Goal: Task Accomplishment & Management: Manage account settings

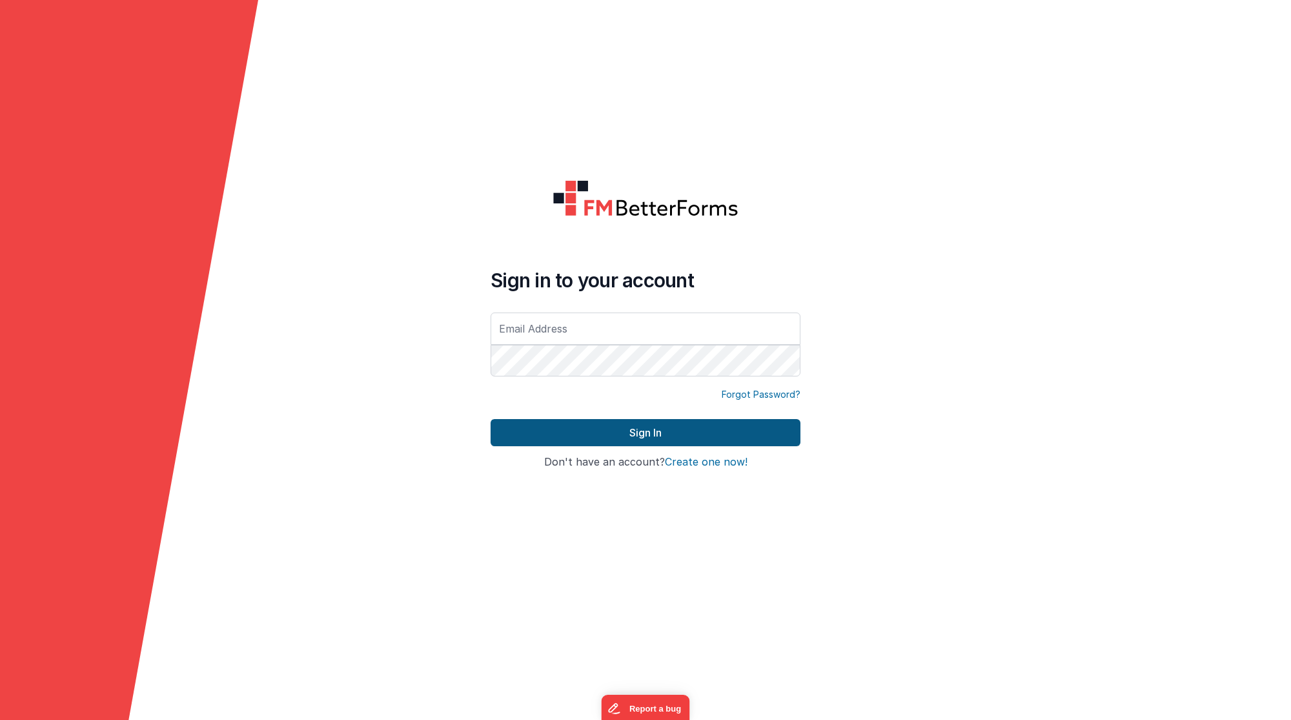
type input "[PERSON_NAME][EMAIL_ADDRESS][DOMAIN_NAME]"
click at [611, 440] on button "Sign In" at bounding box center [646, 432] width 310 height 27
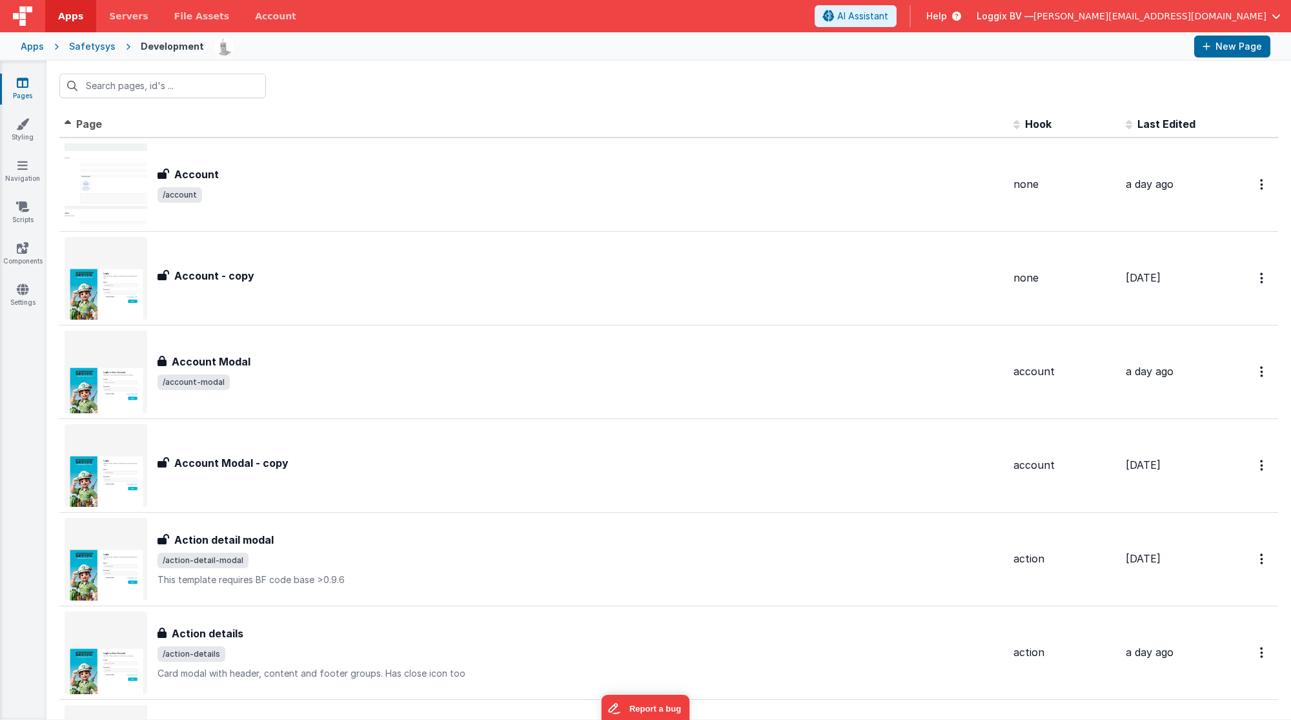
click at [38, 45] on div "Apps" at bounding box center [32, 46] width 23 height 13
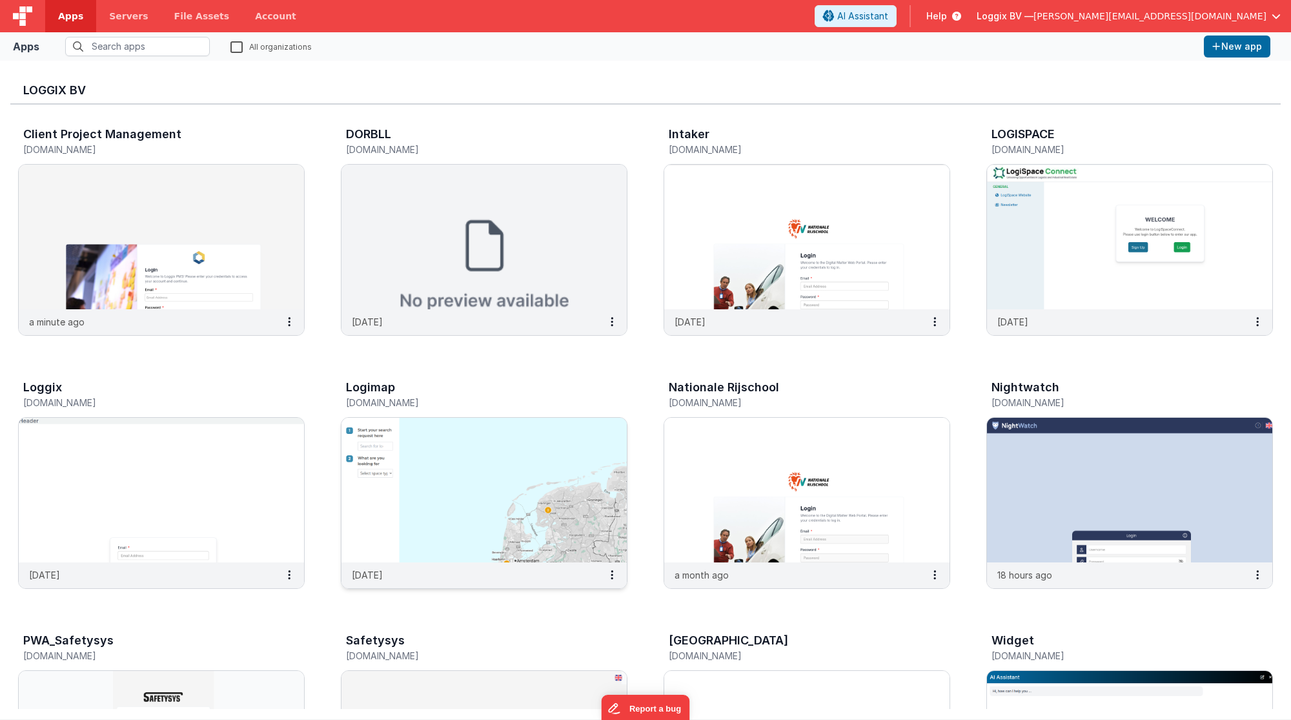
click at [420, 465] on img at bounding box center [483, 490] width 285 height 145
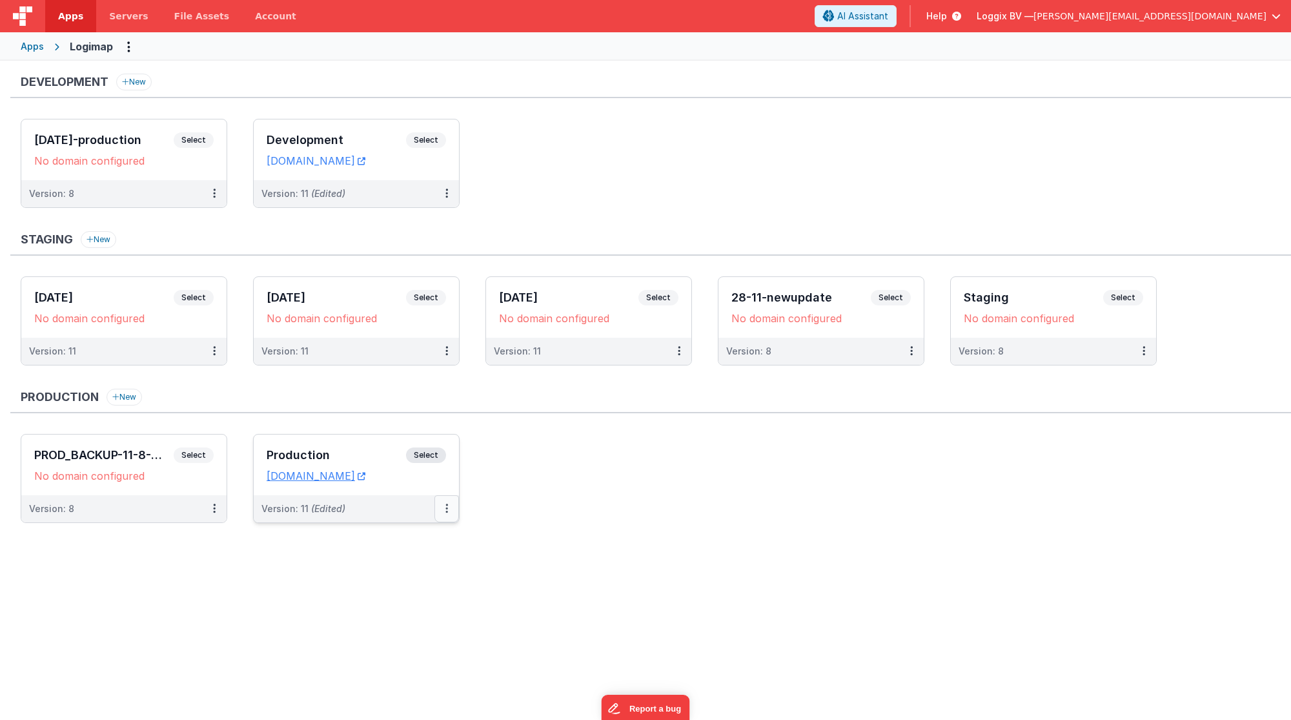
click at [448, 508] on icon at bounding box center [446, 508] width 3 height 1
click at [412, 596] on link "Rollback" at bounding box center [402, 607] width 114 height 23
click at [447, 508] on icon at bounding box center [446, 508] width 3 height 1
click at [414, 596] on link "Rollback" at bounding box center [402, 607] width 114 height 23
click at [452, 503] on button at bounding box center [446, 508] width 25 height 27
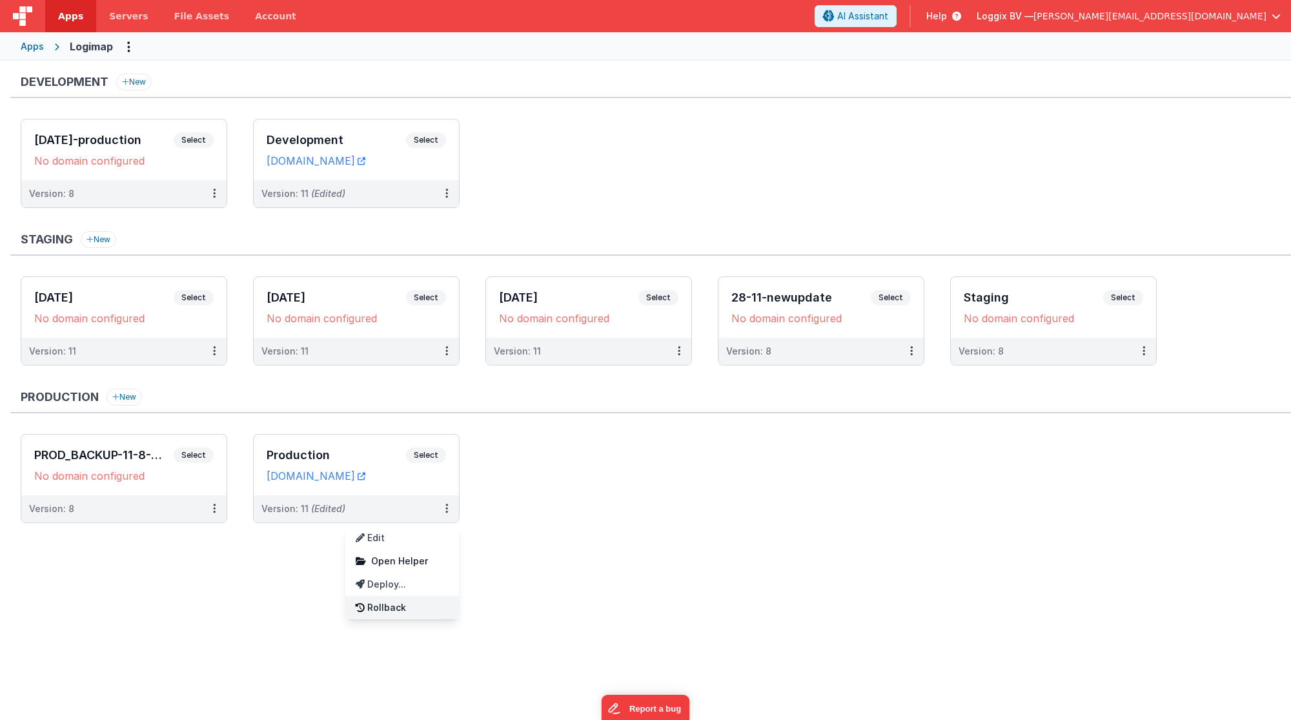
click at [409, 603] on link "Rollback" at bounding box center [402, 607] width 114 height 23
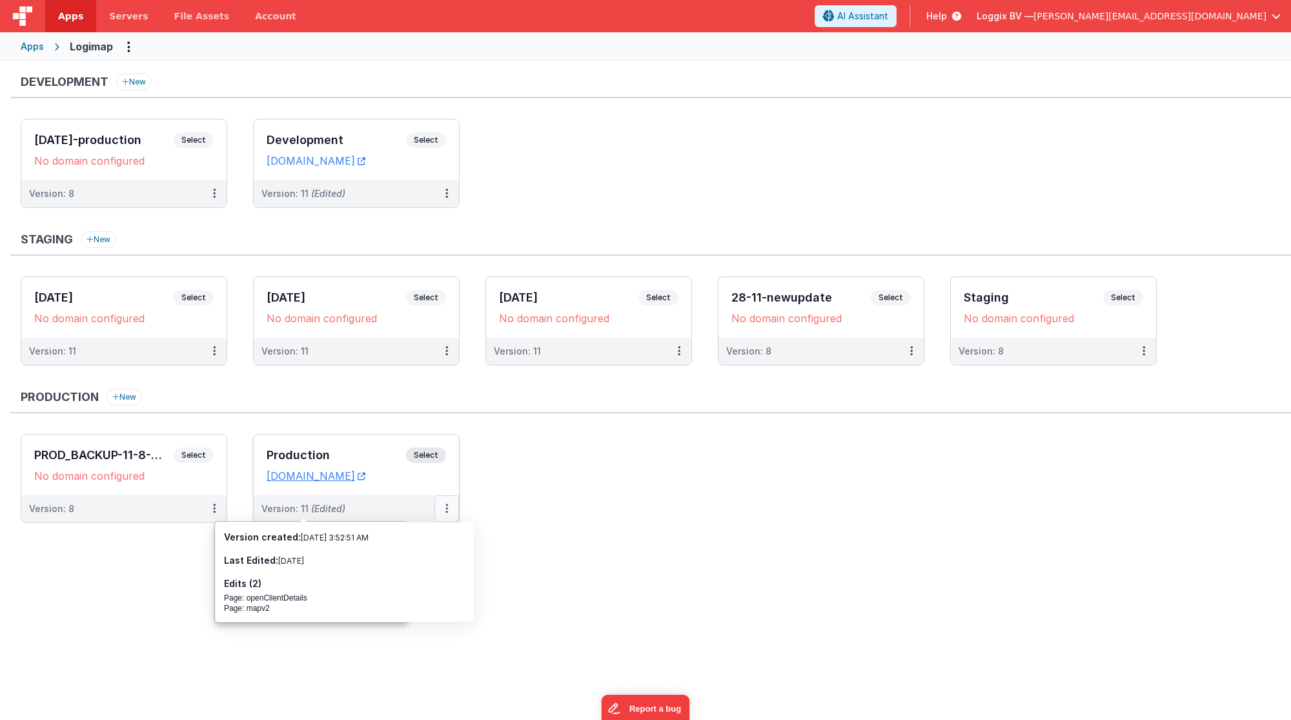
click at [447, 508] on icon at bounding box center [446, 508] width 3 height 1
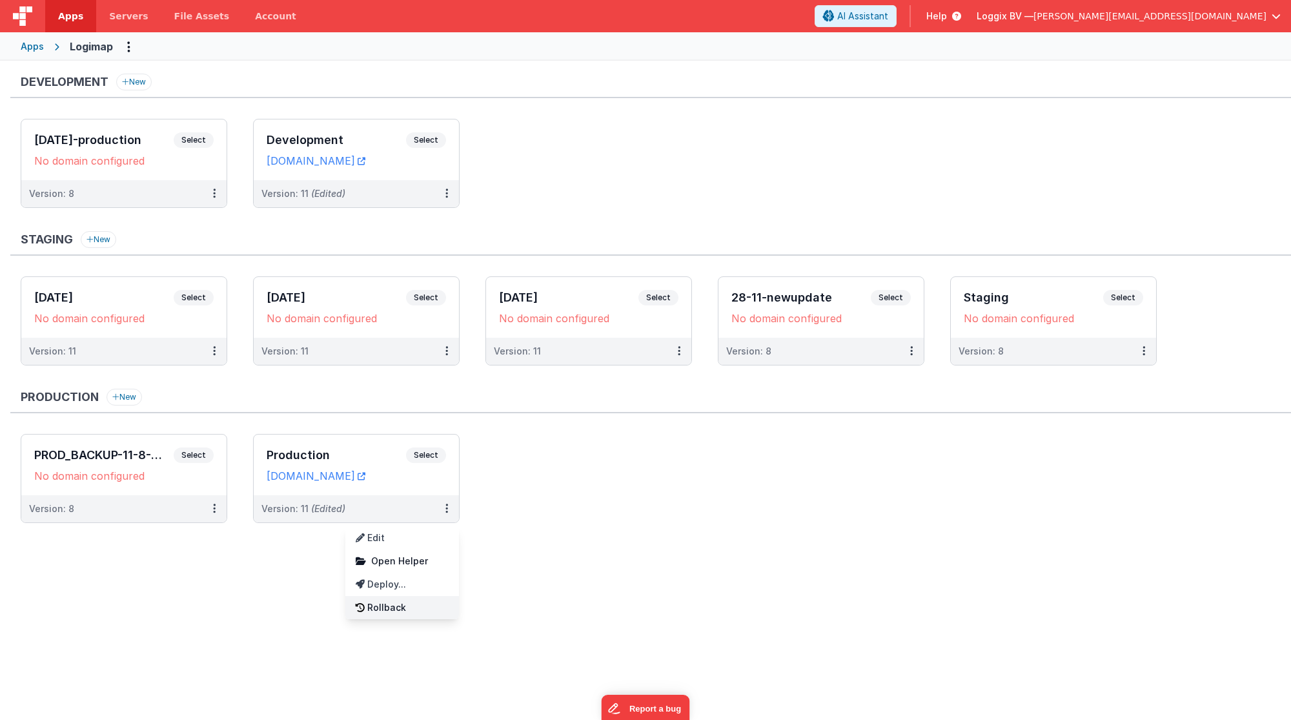
click at [398, 605] on link "Rollback" at bounding box center [402, 607] width 114 height 23
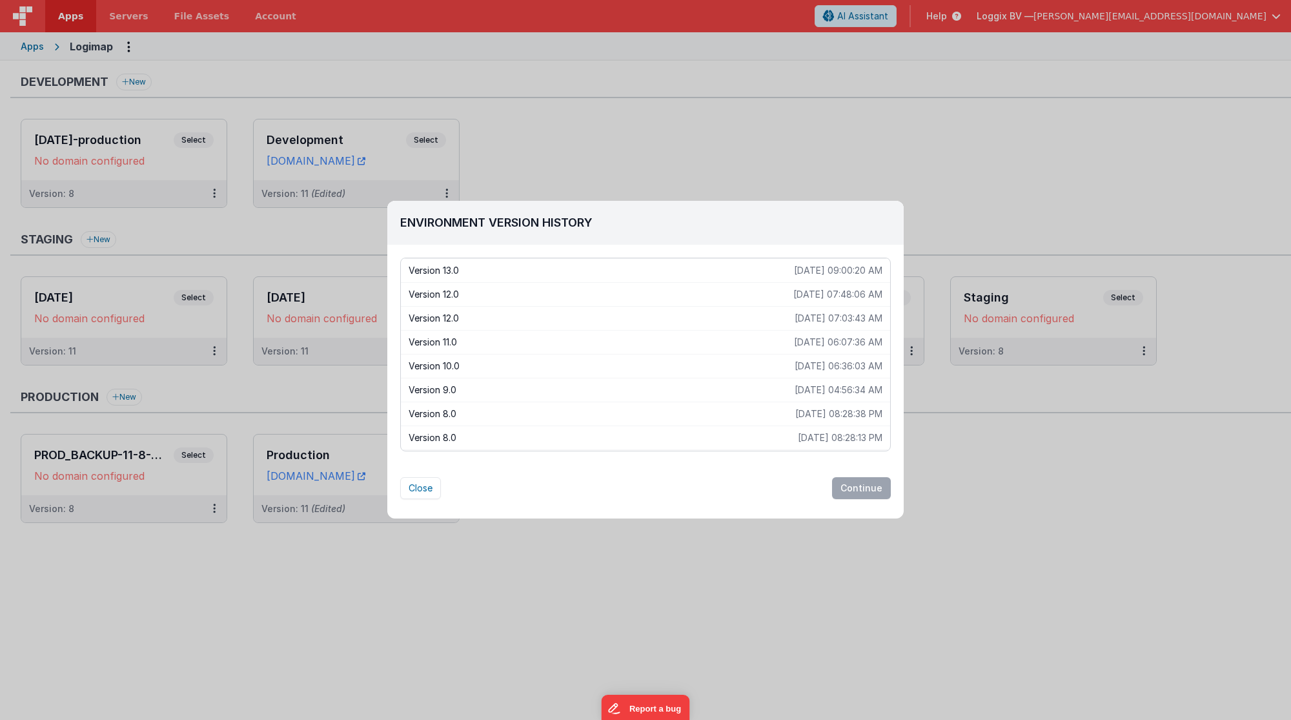
click at [290, 592] on div "Environment Version History Version 13.0 [DATE] 09:00:20 AM Version 12.0 [DATE]…" at bounding box center [645, 360] width 1291 height 720
click at [799, 168] on div "Environment Version History Version 13.0 [DATE] 09:00:20 AM Version 12.0 [DATE]…" at bounding box center [645, 360] width 1291 height 720
click at [411, 488] on button "Close" at bounding box center [420, 488] width 41 height 22
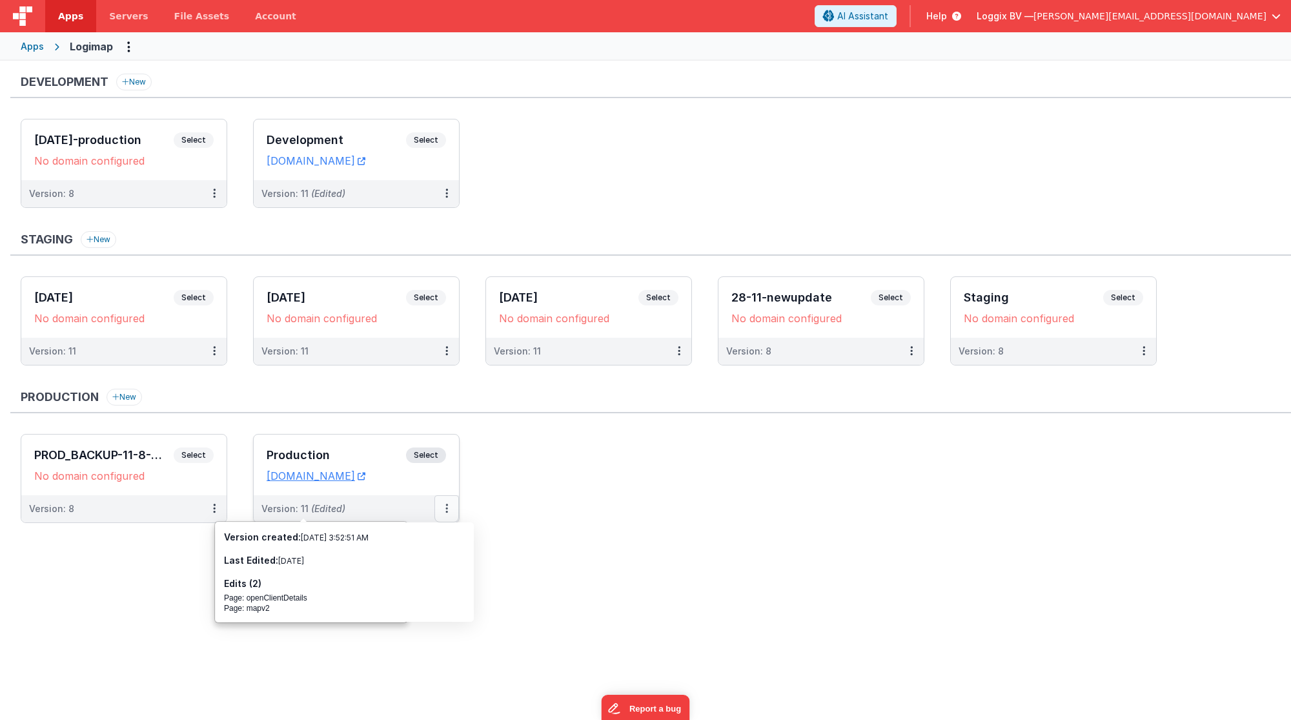
click at [447, 509] on button at bounding box center [446, 508] width 25 height 27
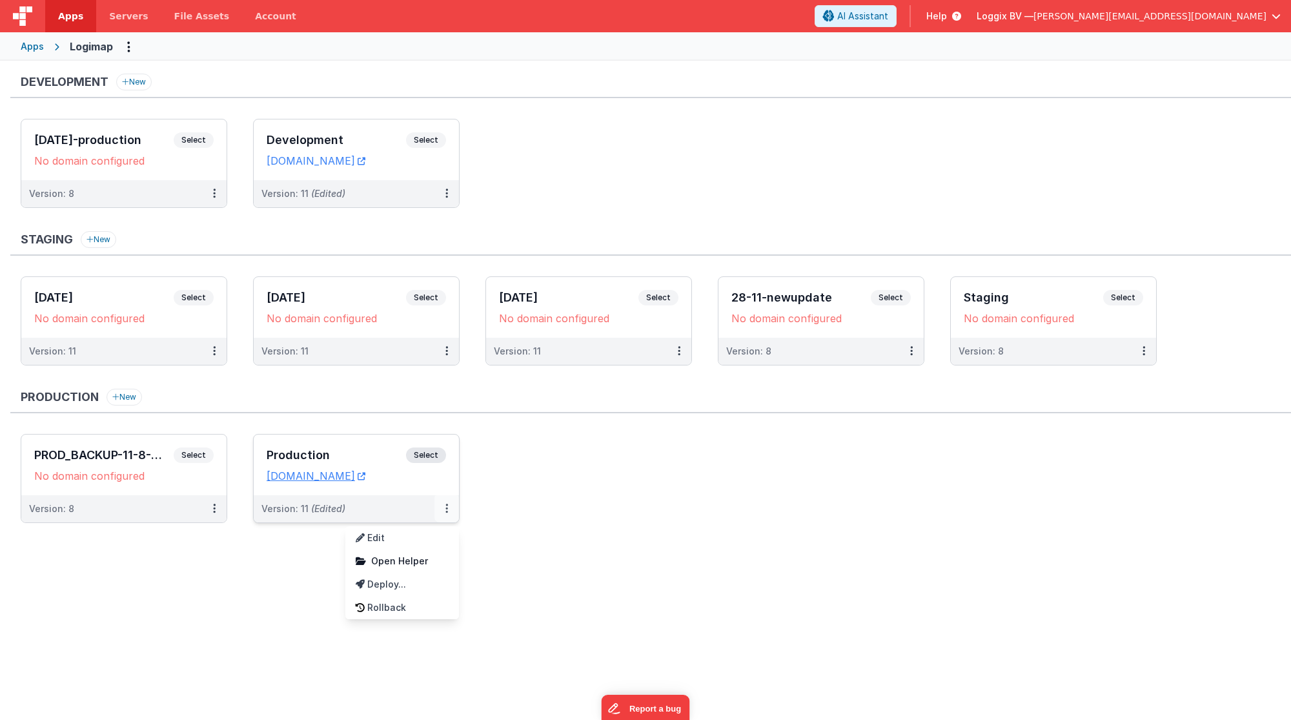
click at [447, 509] on div at bounding box center [645, 360] width 1291 height 720
click at [447, 509] on button at bounding box center [446, 508] width 25 height 27
click at [425, 596] on link "Rollback" at bounding box center [402, 607] width 114 height 23
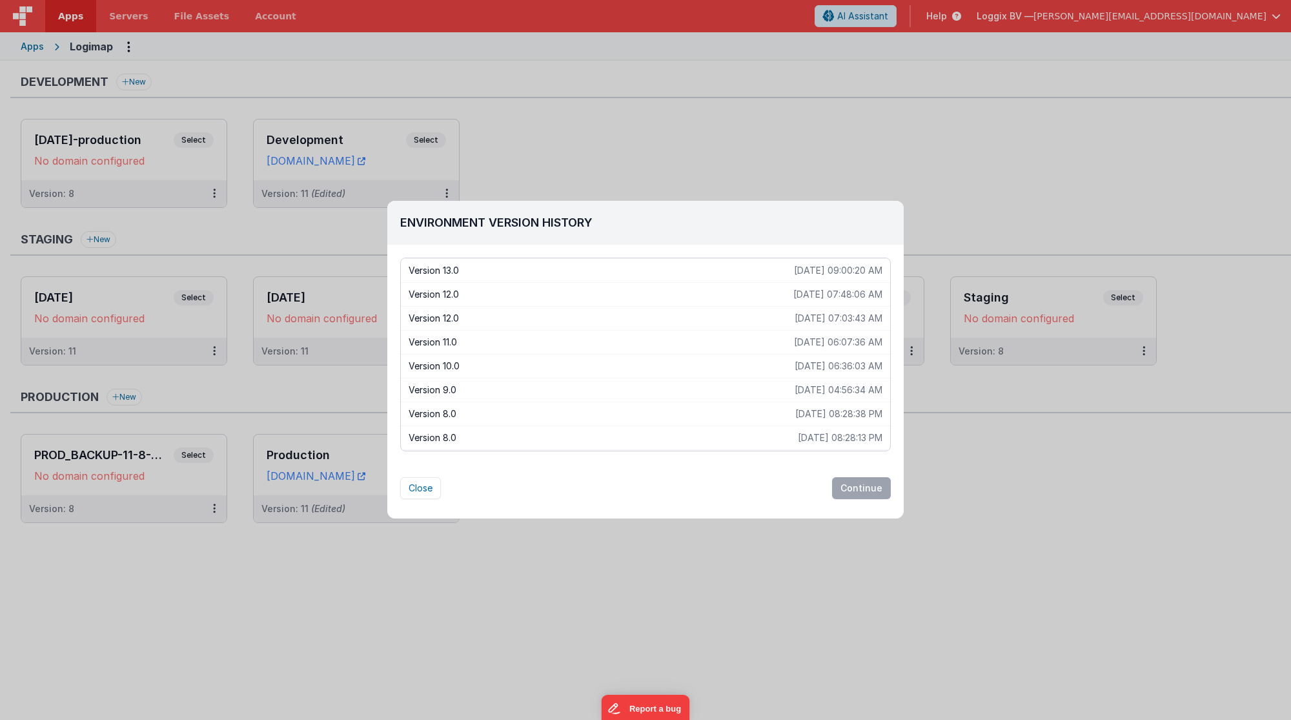
click at [318, 626] on div "Environment Version History Version 13.0 [DATE] 09:00:20 AM Version 12.0 [DATE]…" at bounding box center [645, 360] width 1291 height 720
click at [425, 492] on button "Close" at bounding box center [420, 488] width 41 height 22
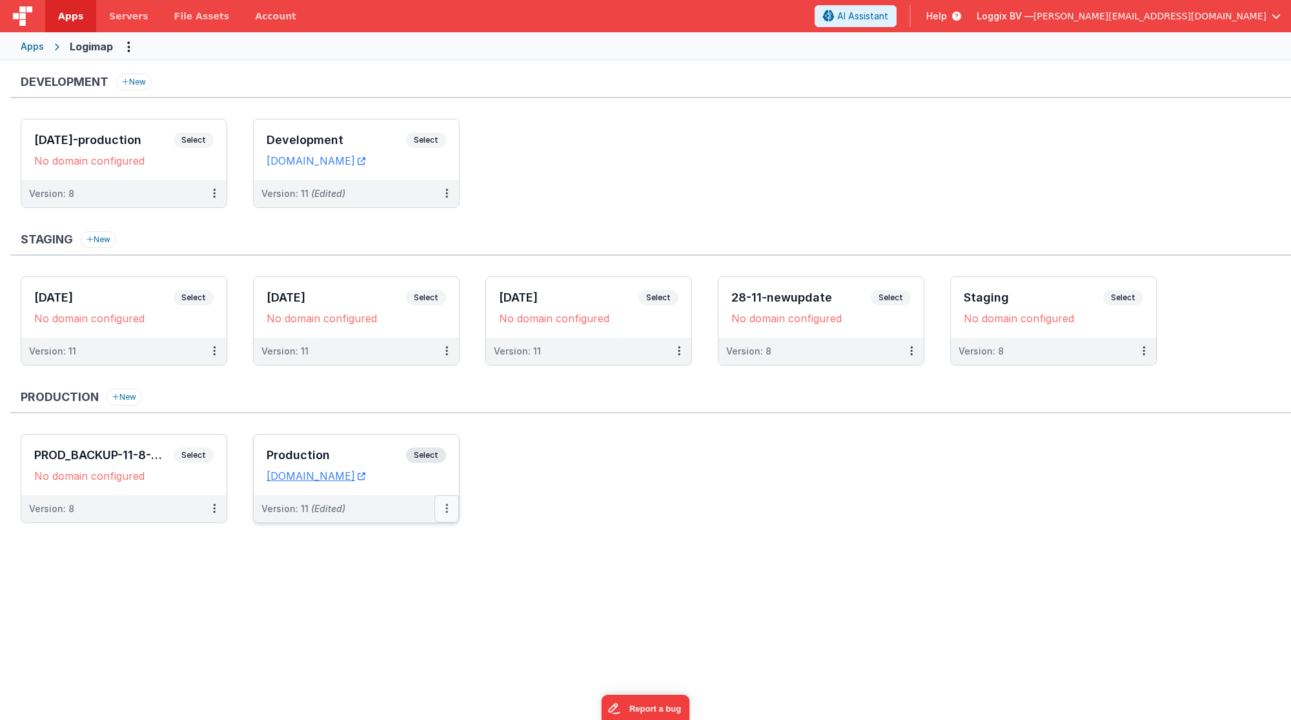
click at [449, 505] on button at bounding box center [446, 508] width 25 height 27
click at [415, 603] on link "Rollback" at bounding box center [402, 607] width 114 height 23
click at [447, 508] on icon at bounding box center [446, 508] width 3 height 1
click at [419, 596] on link "Rollback" at bounding box center [402, 607] width 114 height 23
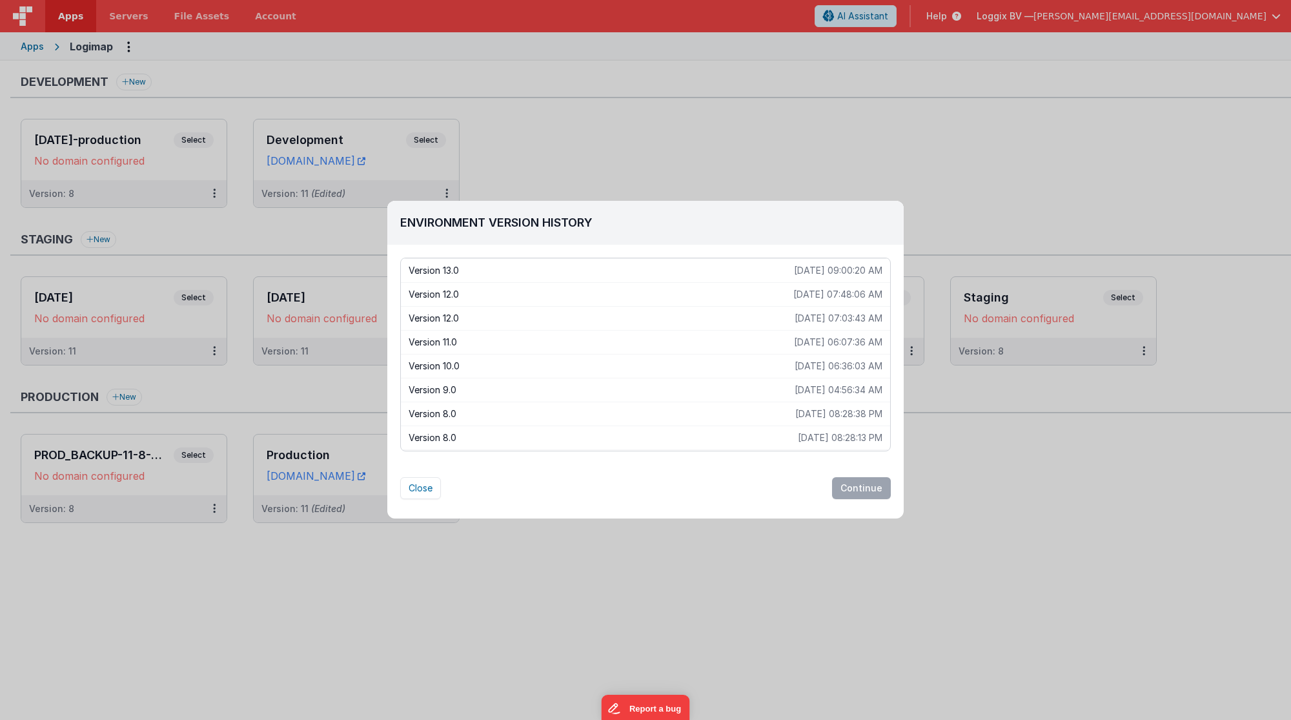
click at [480, 363] on p "Version 10.0" at bounding box center [602, 366] width 386 height 13
click at [471, 589] on div "Environment Version History Version 13.0 [DATE] 09:00:20 AM Version 12.0 [DATE]…" at bounding box center [645, 360] width 1291 height 720
click at [417, 491] on button "Close" at bounding box center [420, 488] width 41 height 22
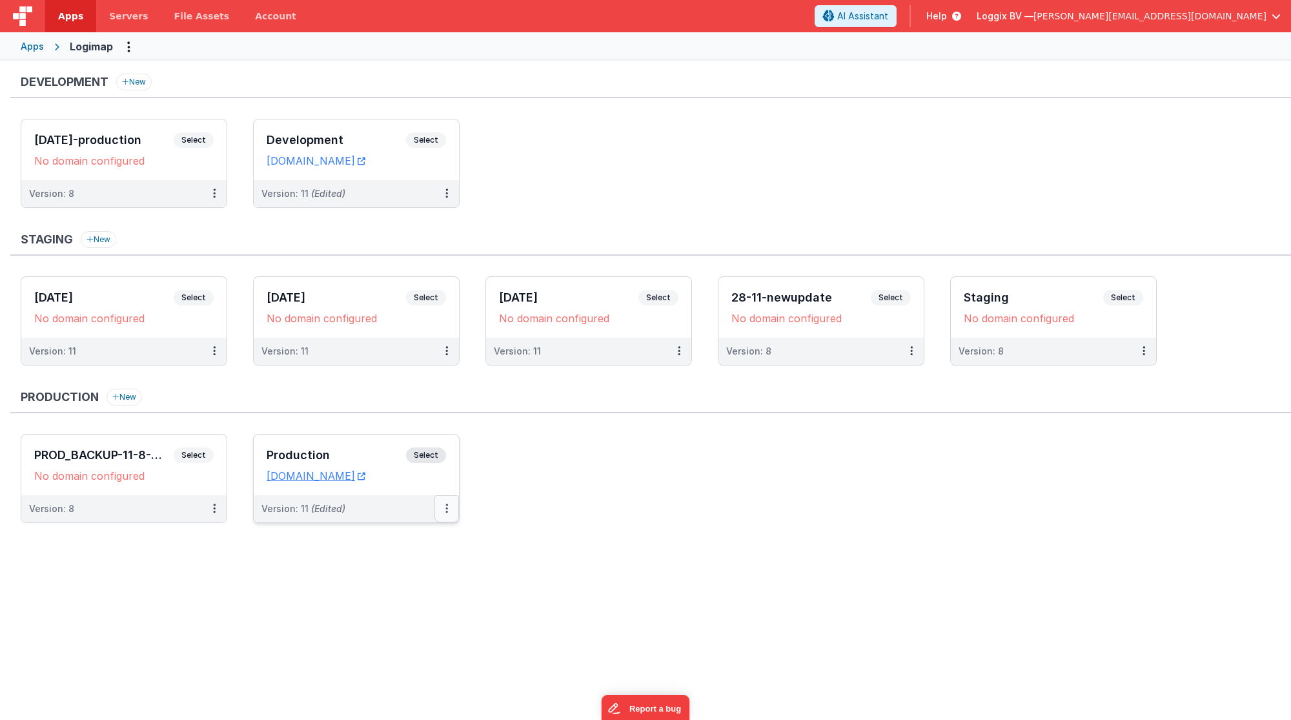
click at [445, 508] on icon at bounding box center [446, 508] width 3 height 1
click at [410, 596] on link "Rollback" at bounding box center [402, 607] width 114 height 23
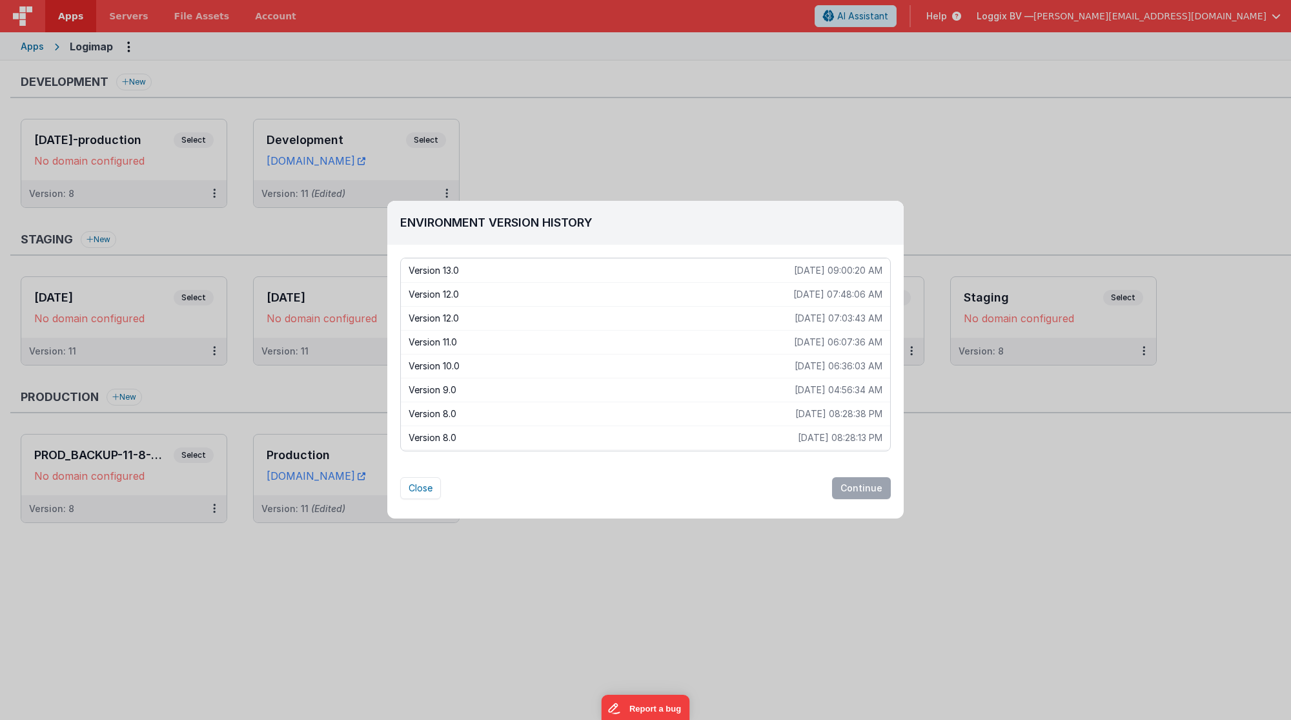
click at [567, 371] on div "Version 10.0 [DATE] 06:36:03 AM" at bounding box center [645, 366] width 489 height 24
click at [873, 493] on button "Continue" at bounding box center [861, 488] width 59 height 22
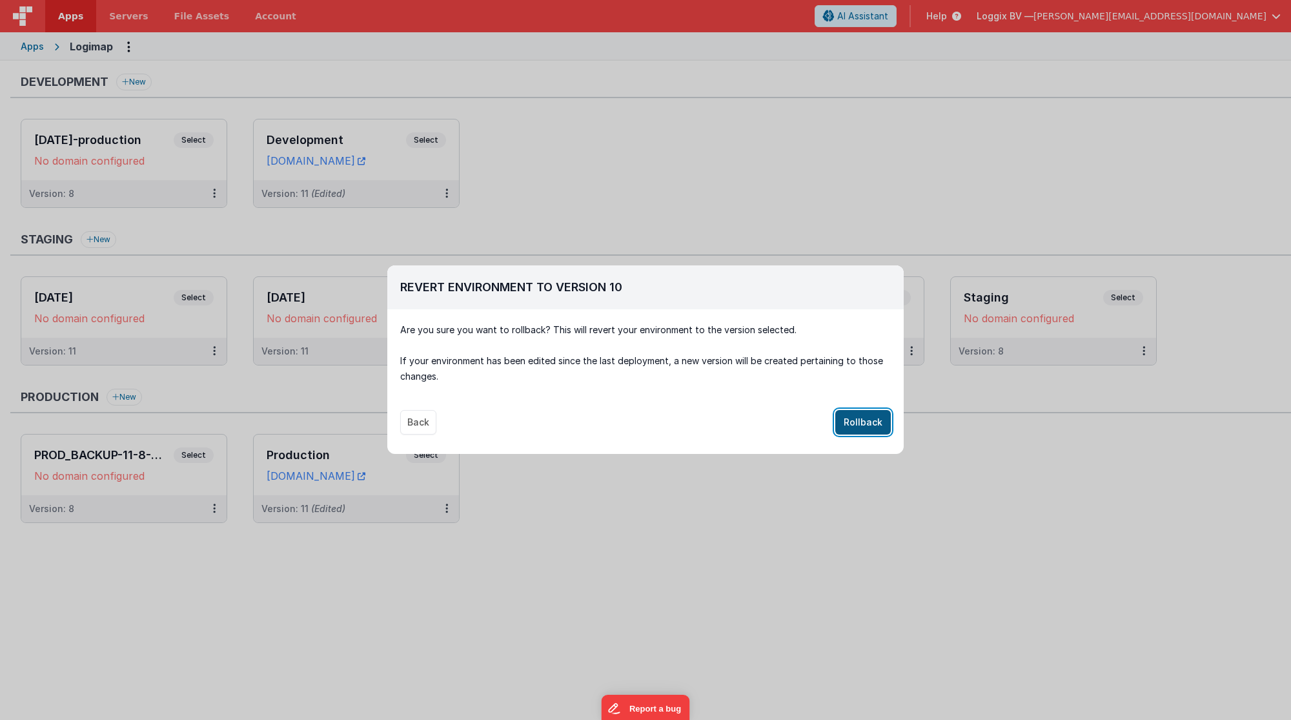
click at [879, 423] on button "Rollback" at bounding box center [863, 422] width 56 height 25
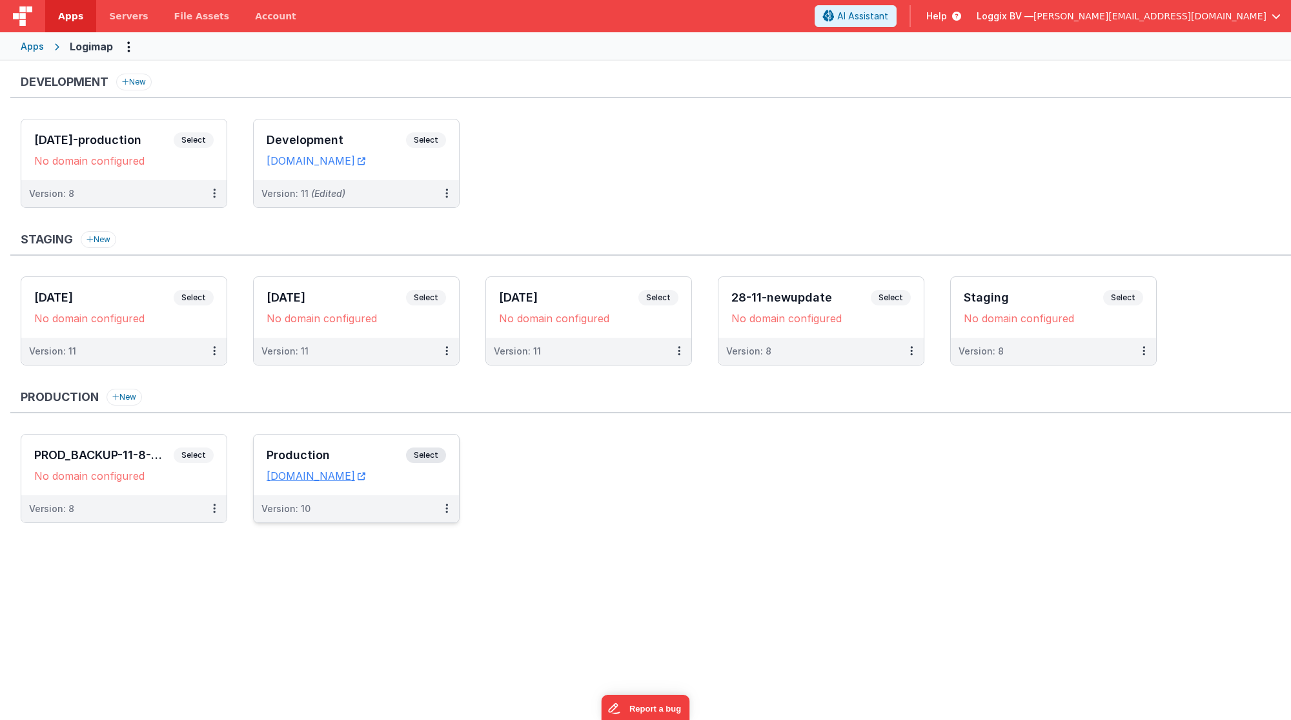
click at [447, 471] on div "Production Select URLs [DOMAIN_NAME]" at bounding box center [356, 464] width 205 height 61
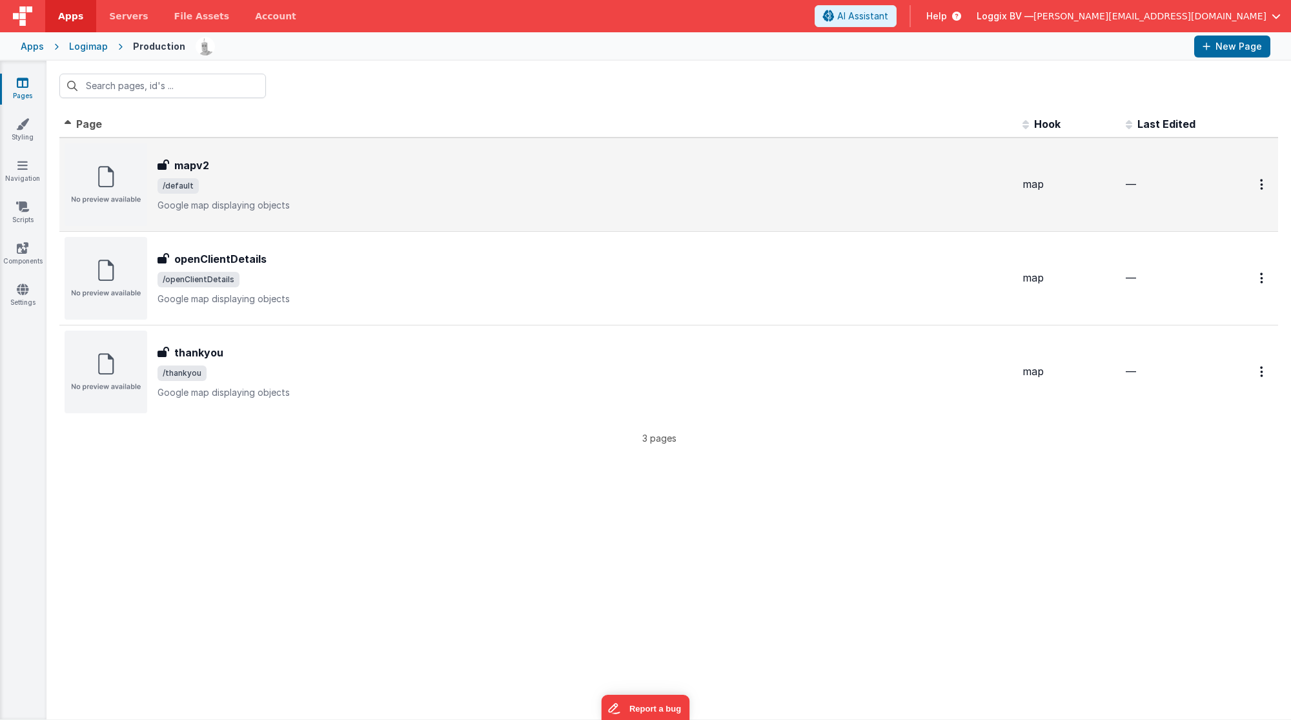
click at [447, 194] on div "mapv2 mapv2 /default Google map displaying objects" at bounding box center [585, 185] width 855 height 54
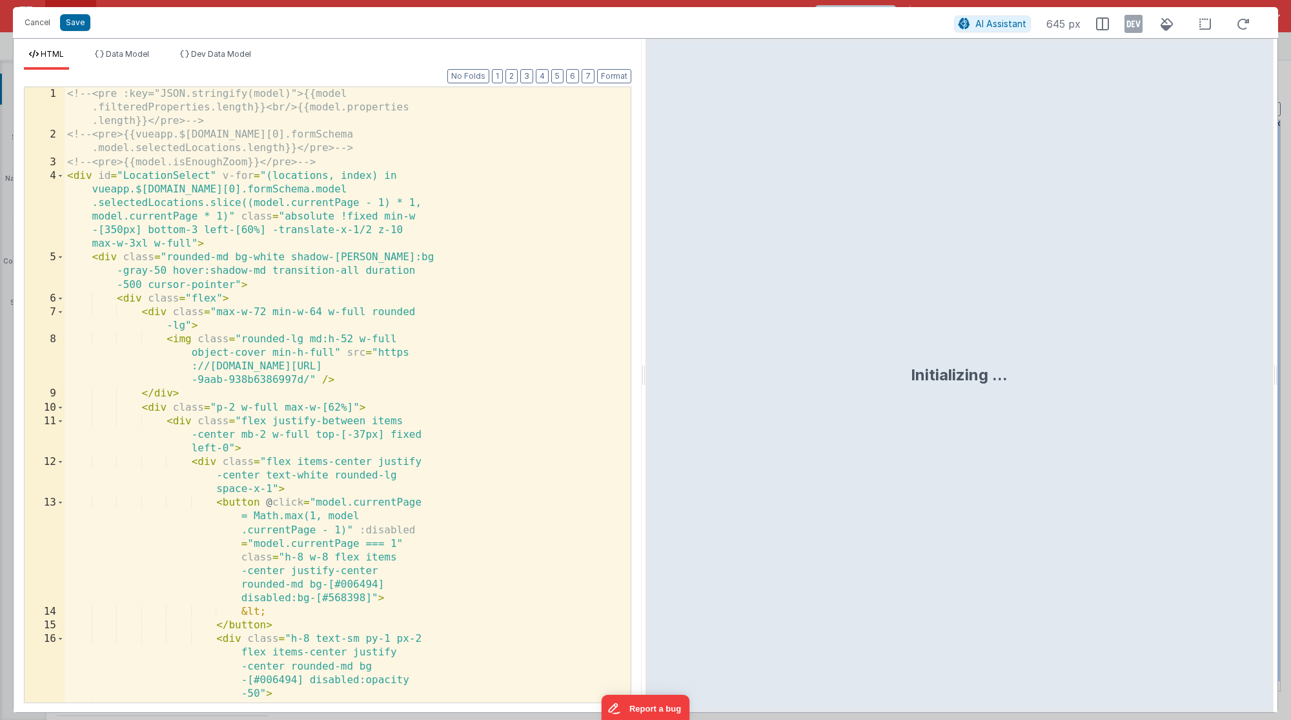
scroll to position [2705, 0]
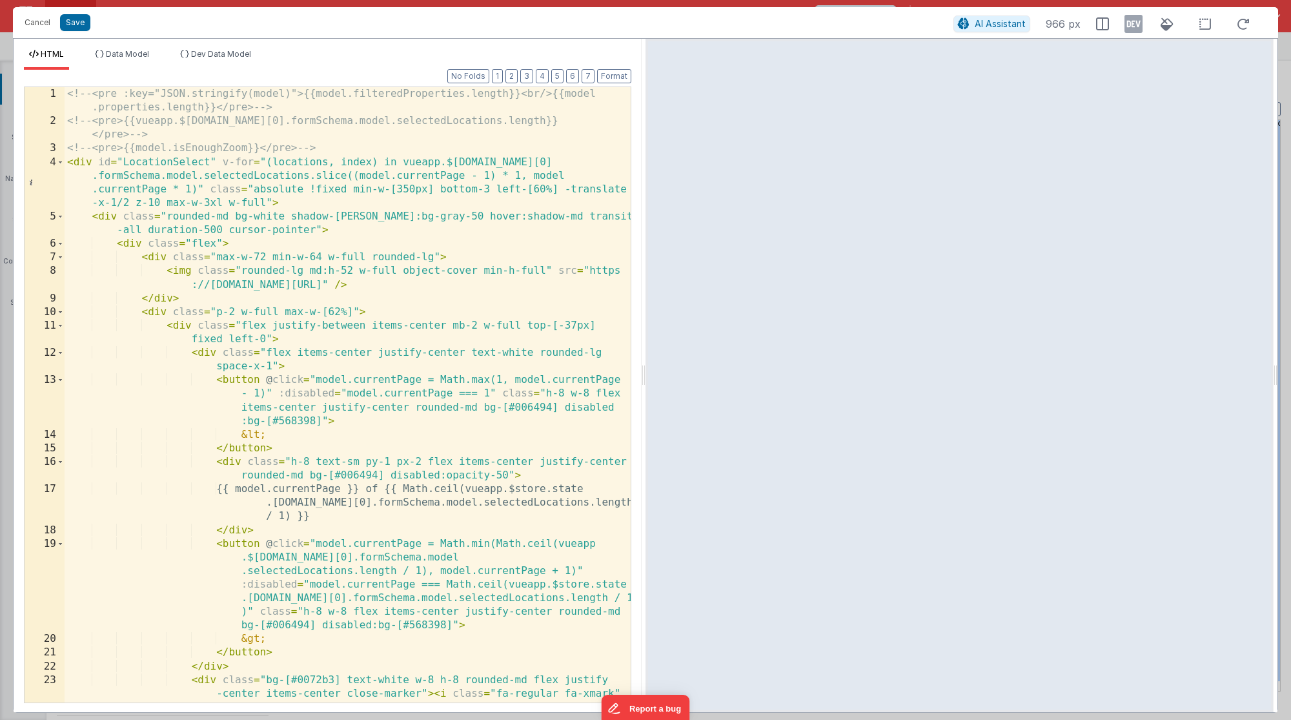
click at [526, 255] on div "<!-- <pre :key="JSON.stringify(model)">{{model.filteredProperties.length}}<br/>…" at bounding box center [348, 415] width 567 height 657
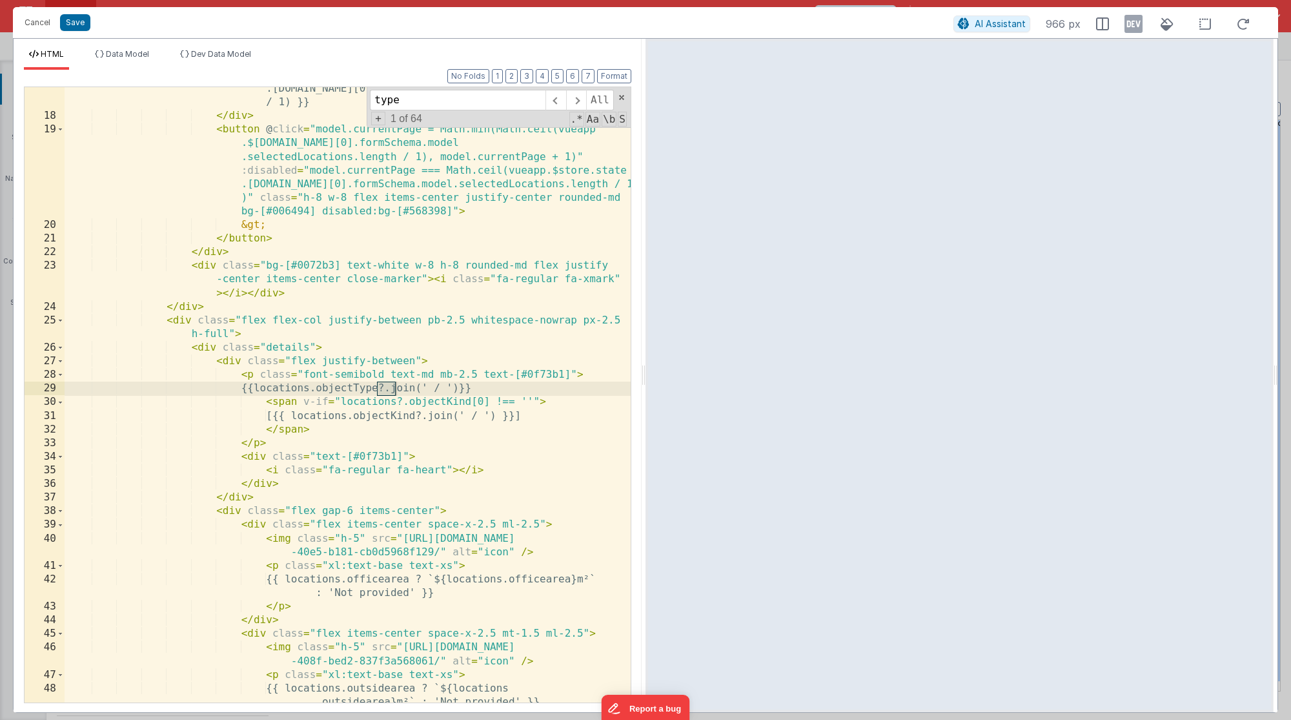
scroll to position [414, 0]
type input "type"
click at [577, 97] on span at bounding box center [576, 100] width 20 height 21
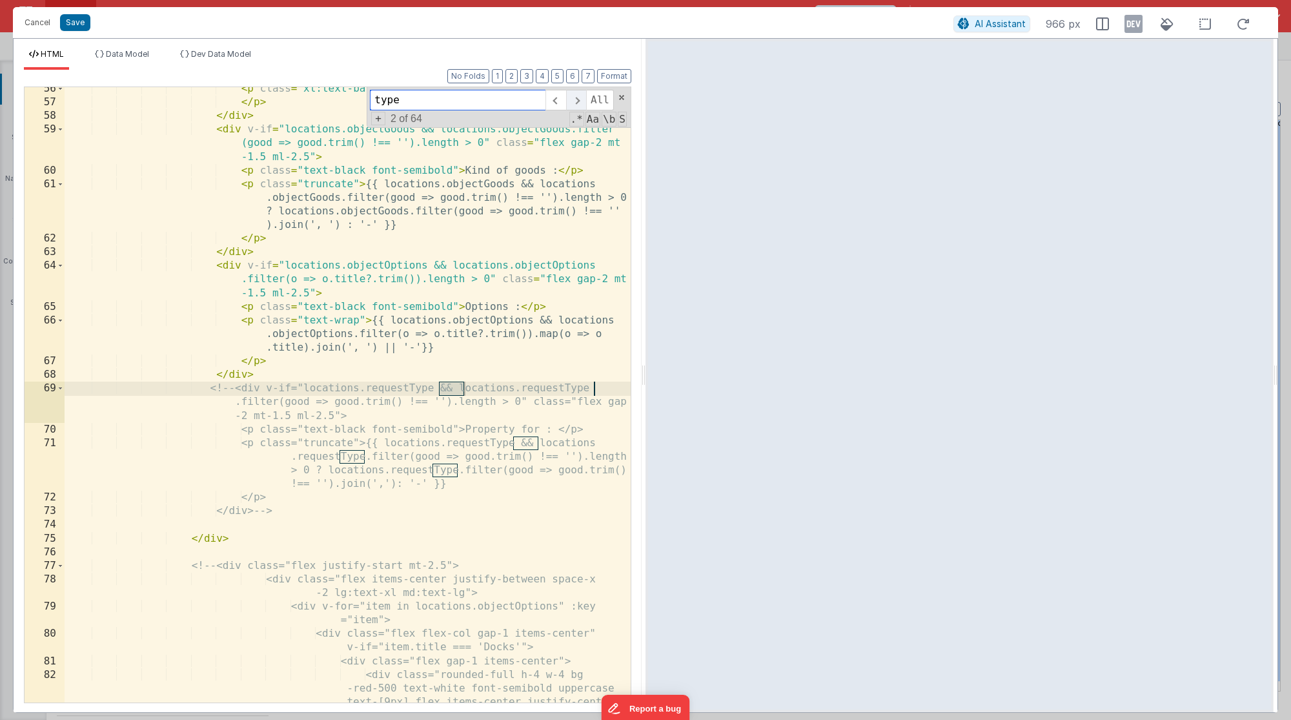
scroll to position [1232, 0]
click at [577, 97] on span at bounding box center [576, 100] width 20 height 21
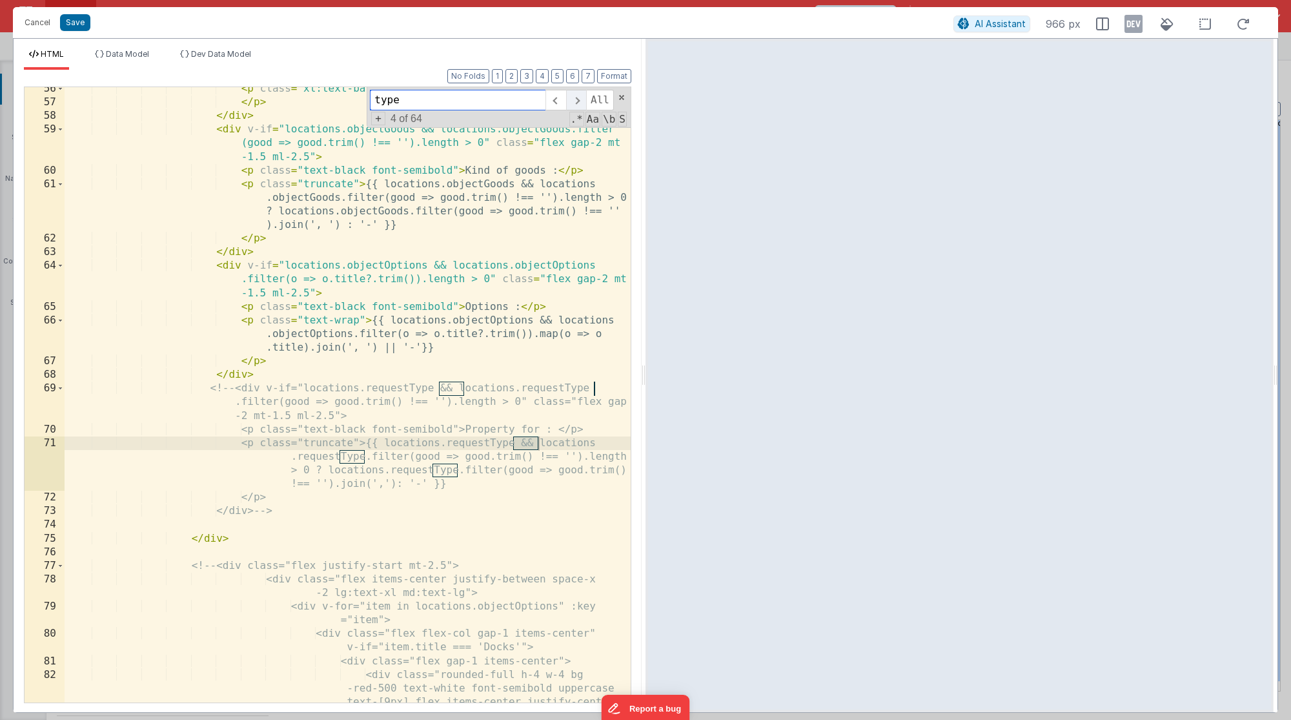
click at [577, 97] on span at bounding box center [576, 100] width 20 height 21
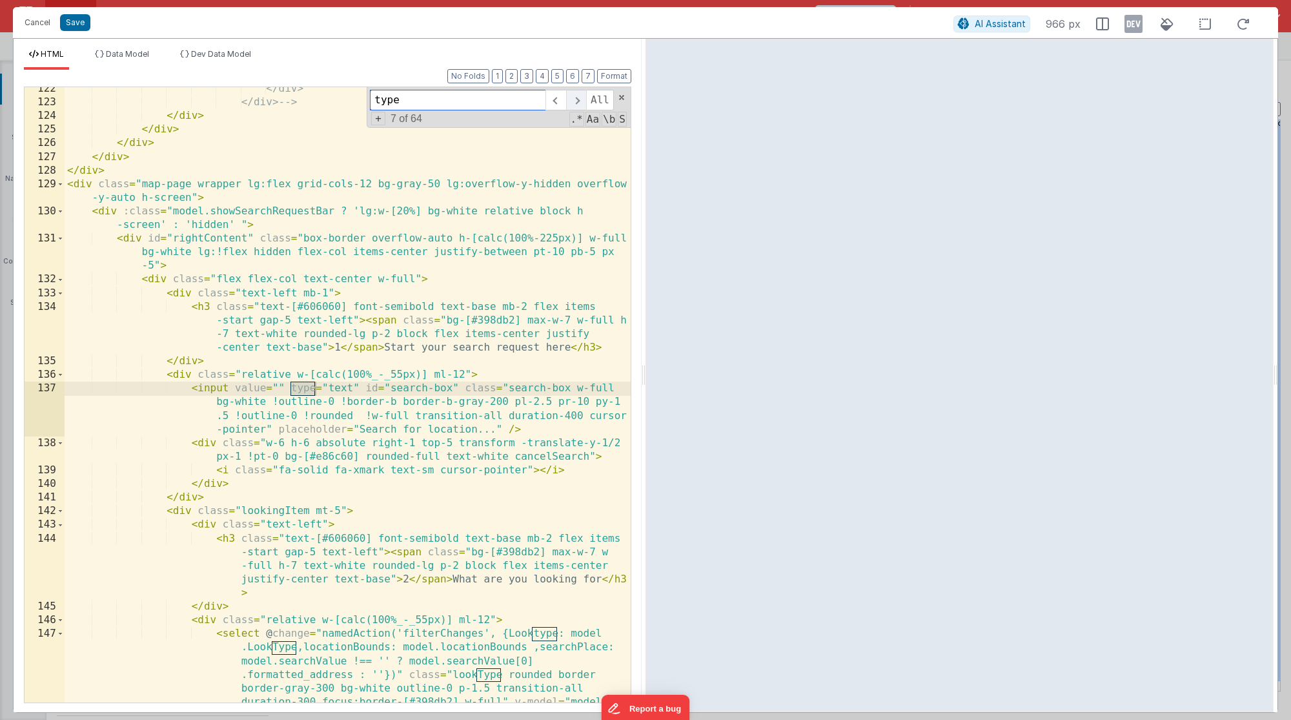
click at [577, 97] on span at bounding box center [576, 100] width 20 height 21
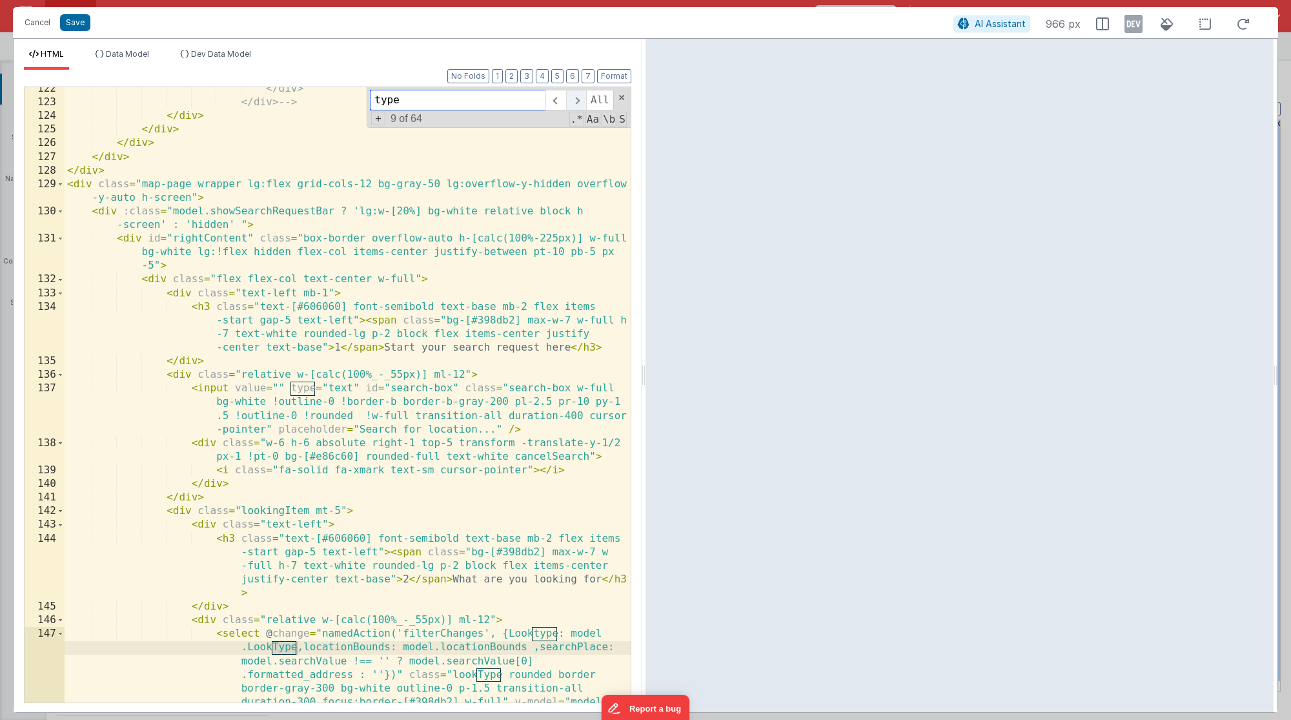
click at [577, 97] on span at bounding box center [576, 100] width 20 height 21
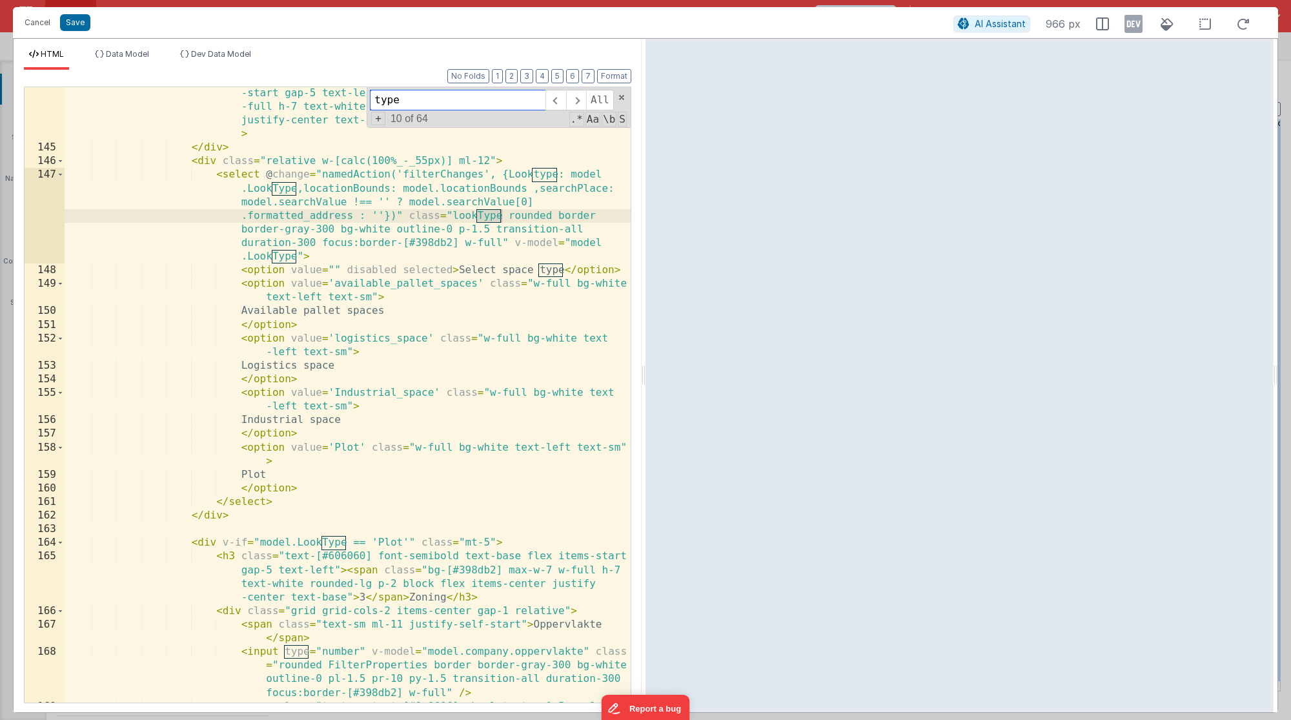
scroll to position [3026, 0]
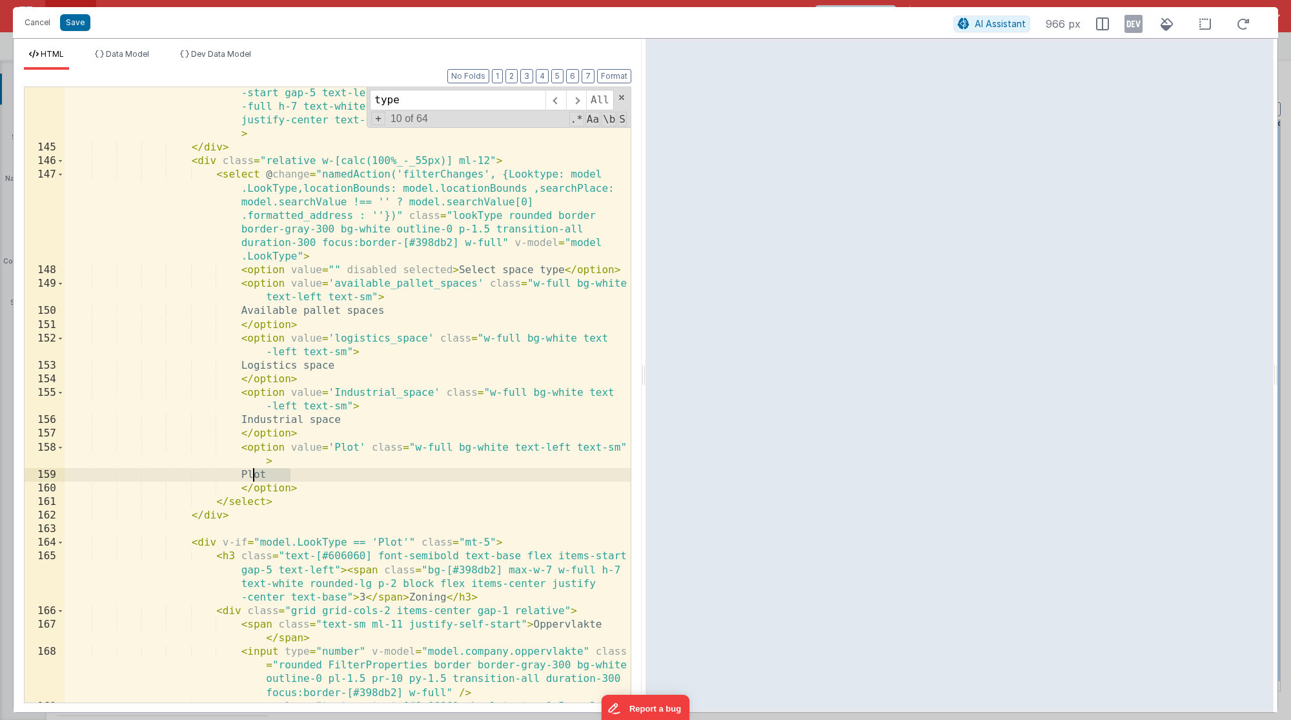
drag, startPoint x: 314, startPoint y: 473, endPoint x: 251, endPoint y: 467, distance: 62.8
click at [251, 467] on div "< h3 class = "text-[#606060] font-semibold text-base mb-2 flex items -start gap…" at bounding box center [348, 429] width 567 height 712
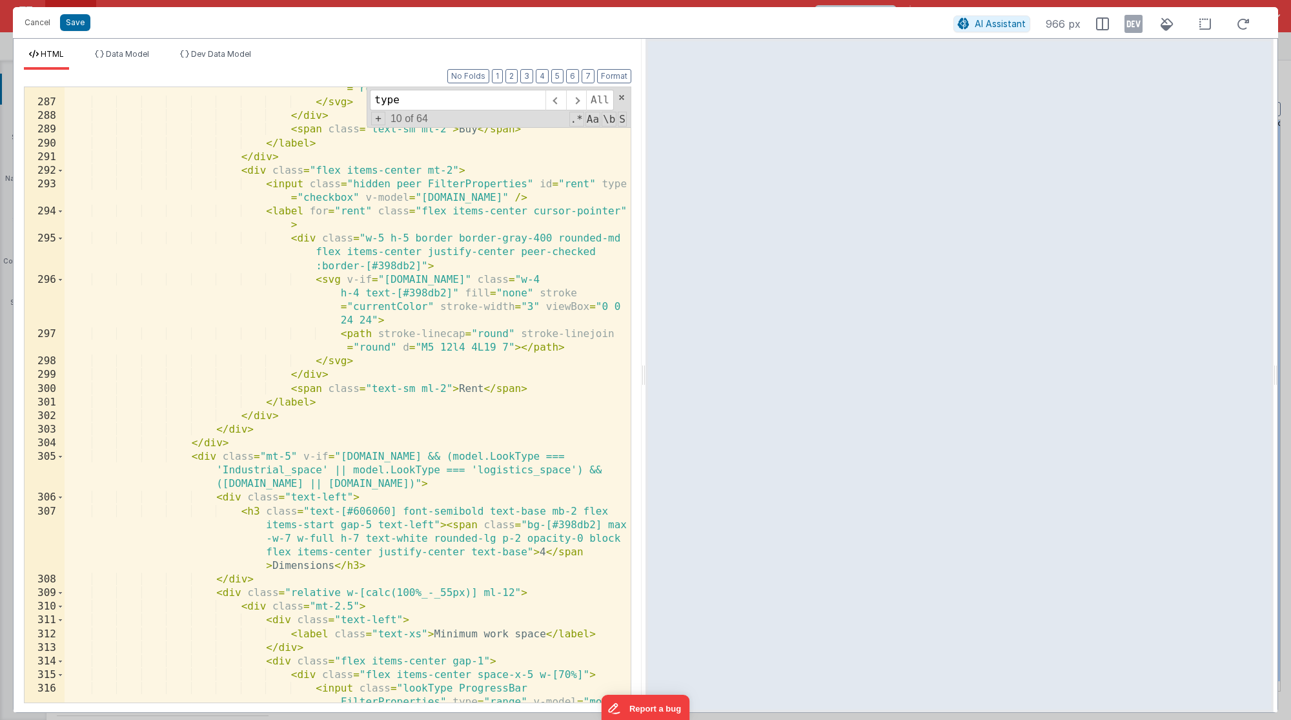
scroll to position [6696, 0]
click at [35, 21] on button "Cancel" at bounding box center [37, 23] width 39 height 18
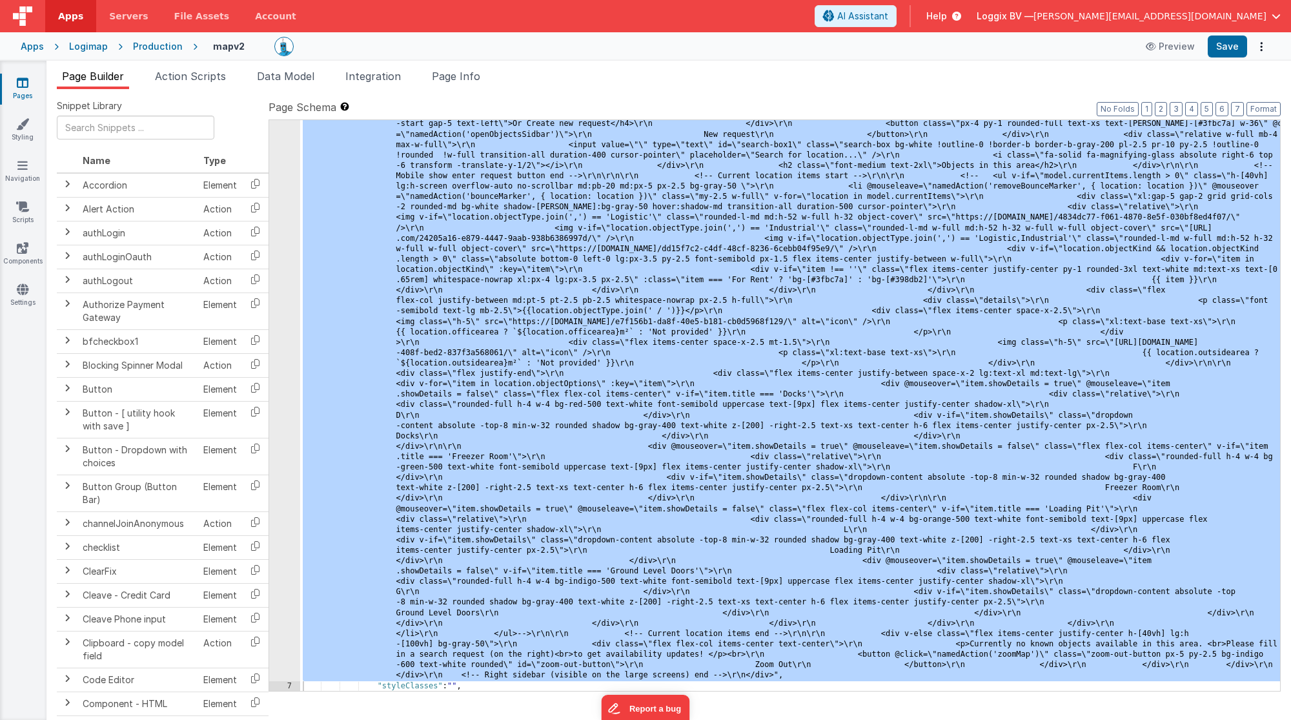
click at [83, 52] on div "Logimap" at bounding box center [88, 46] width 39 height 13
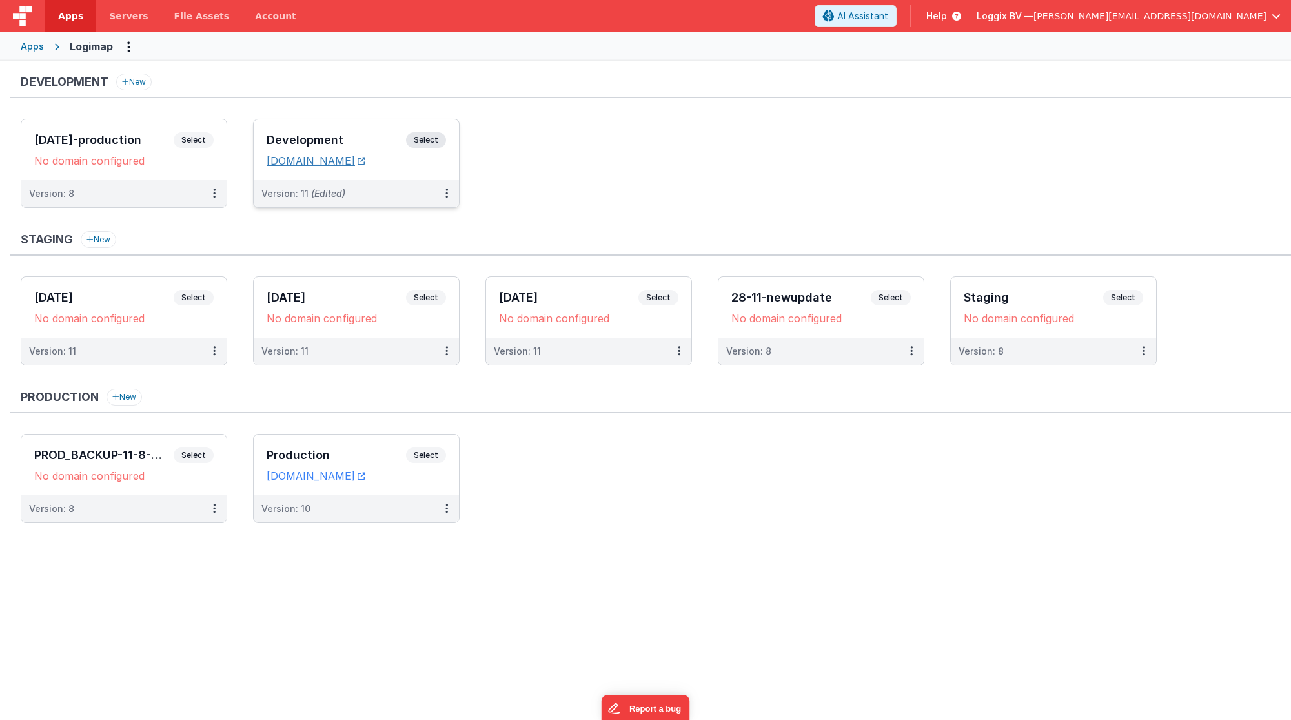
click at [365, 158] on link "[DOMAIN_NAME]" at bounding box center [316, 160] width 99 height 13
click at [447, 508] on icon at bounding box center [446, 508] width 3 height 1
click at [537, 470] on div at bounding box center [645, 360] width 1291 height 720
